Goal: Task Accomplishment & Management: Manage account settings

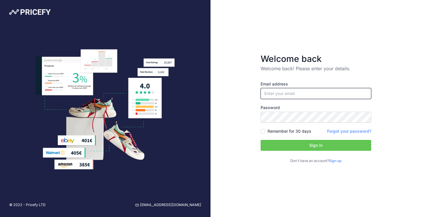
type input "[PERSON_NAME][EMAIL_ADDRESS][DOMAIN_NAME]"
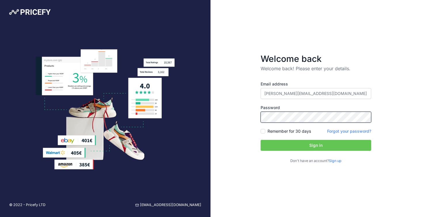
click at [316, 145] on button "Sign in" at bounding box center [316, 145] width 111 height 11
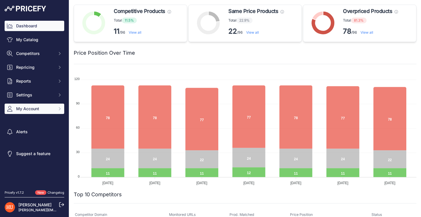
click at [37, 105] on button "My Account" at bounding box center [35, 109] width 60 height 10
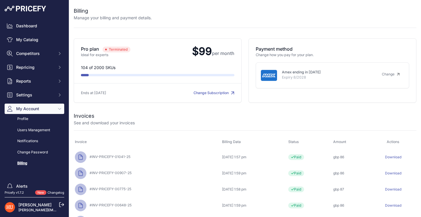
click at [196, 92] on link "Change Subscription" at bounding box center [214, 93] width 41 height 4
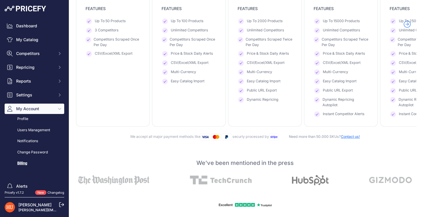
scroll to position [160, 0]
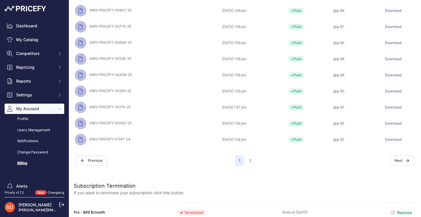
scroll to position [162, 0]
click at [405, 212] on button "Restore" at bounding box center [402, 214] width 30 height 6
